Goal: Navigation & Orientation: Find specific page/section

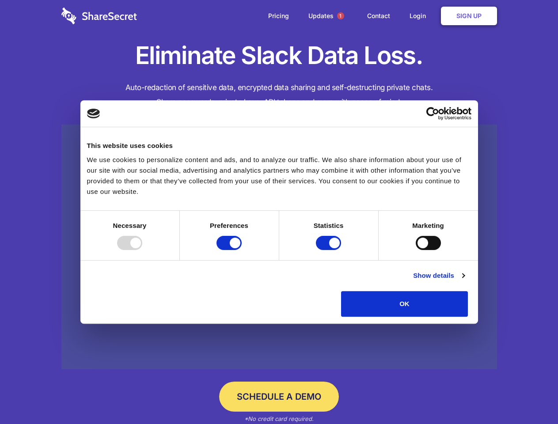
click at [142, 250] on div at bounding box center [129, 243] width 25 height 14
click at [242, 250] on input "Preferences" at bounding box center [228, 243] width 25 height 14
checkbox input "false"
click at [330, 250] on input "Statistics" at bounding box center [328, 243] width 25 height 14
checkbox input "false"
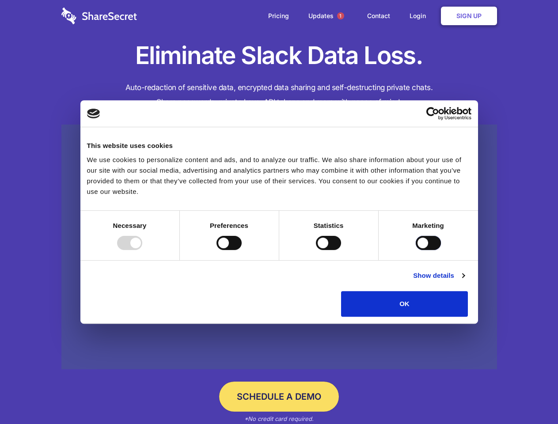
click at [416, 250] on input "Marketing" at bounding box center [428, 243] width 25 height 14
checkbox input "true"
click at [464, 281] on link "Show details" at bounding box center [438, 275] width 51 height 11
click at [0, 0] on div "Preferences 4 Preference cookies enable a website to remember information that …" at bounding box center [0, 0] width 0 height 0
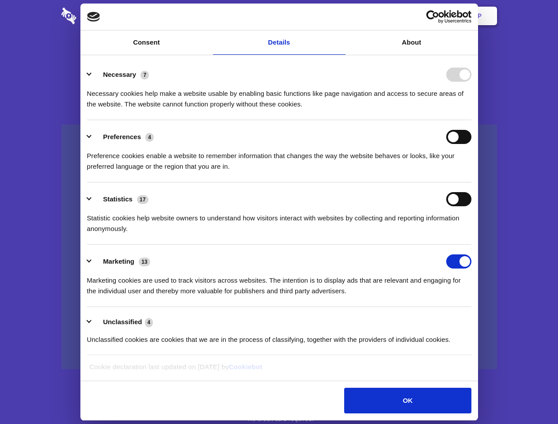
click at [340, 16] on span "1" at bounding box center [340, 15] width 7 height 7
